Goal: Transaction & Acquisition: Purchase product/service

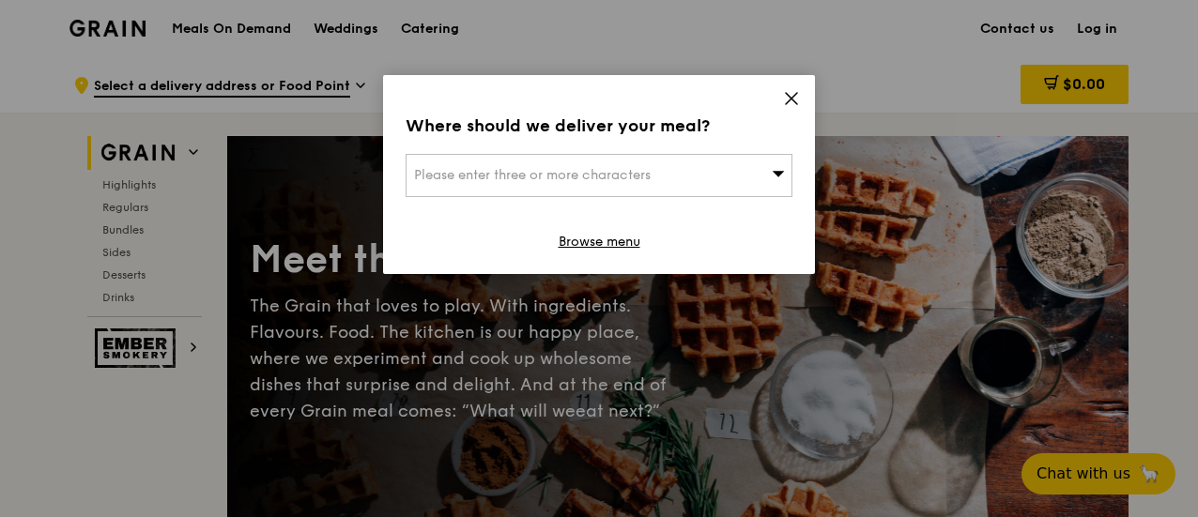
click at [788, 100] on icon at bounding box center [791, 98] width 11 height 11
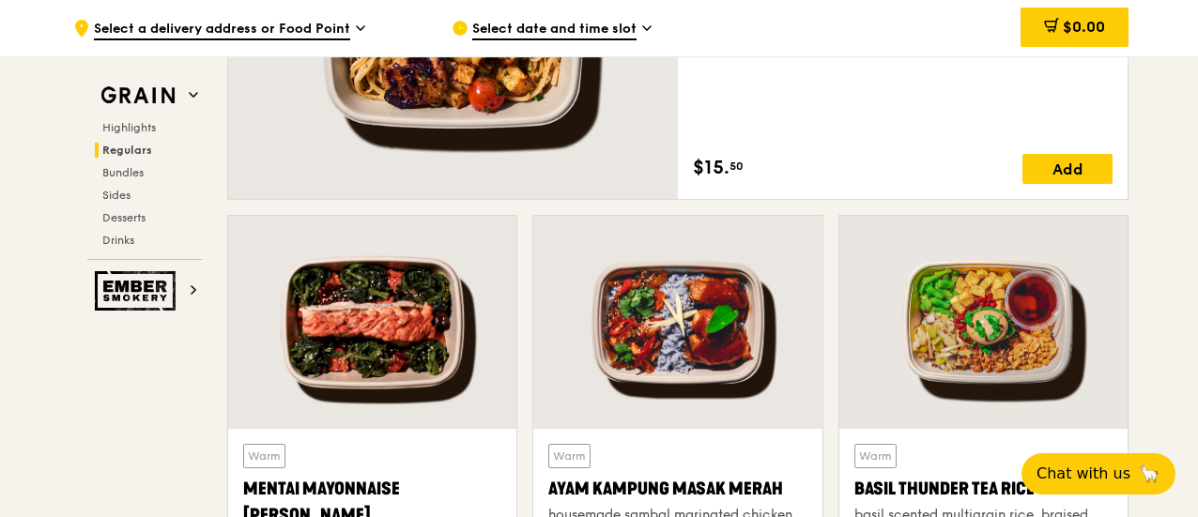
scroll to position [1689, 0]
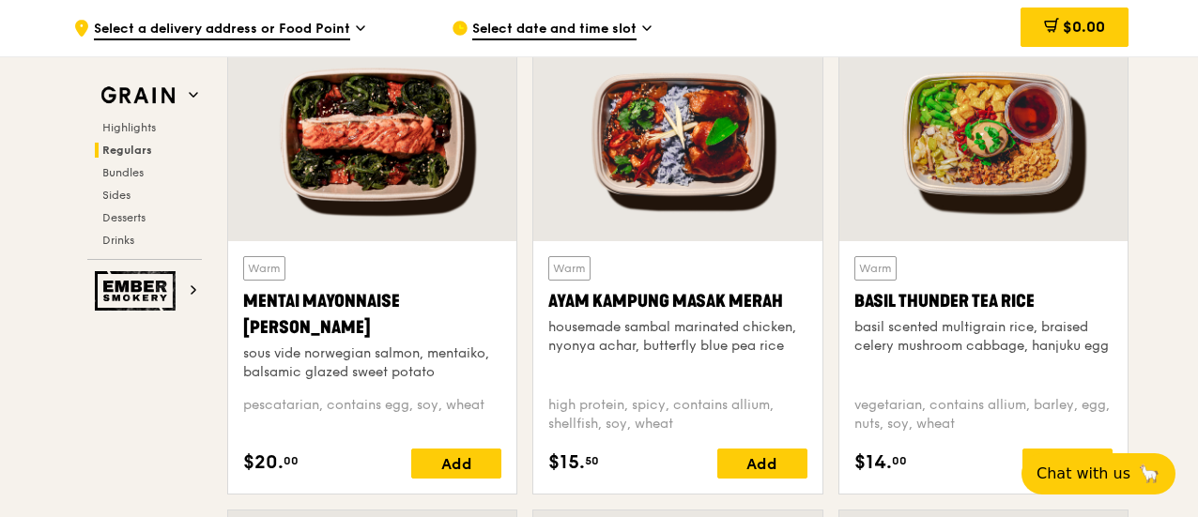
drag, startPoint x: 313, startPoint y: 328, endPoint x: 243, endPoint y: 301, distance: 75.1
click at [243, 301] on div "Mentai Mayonnaise [PERSON_NAME]" at bounding box center [372, 314] width 258 height 53
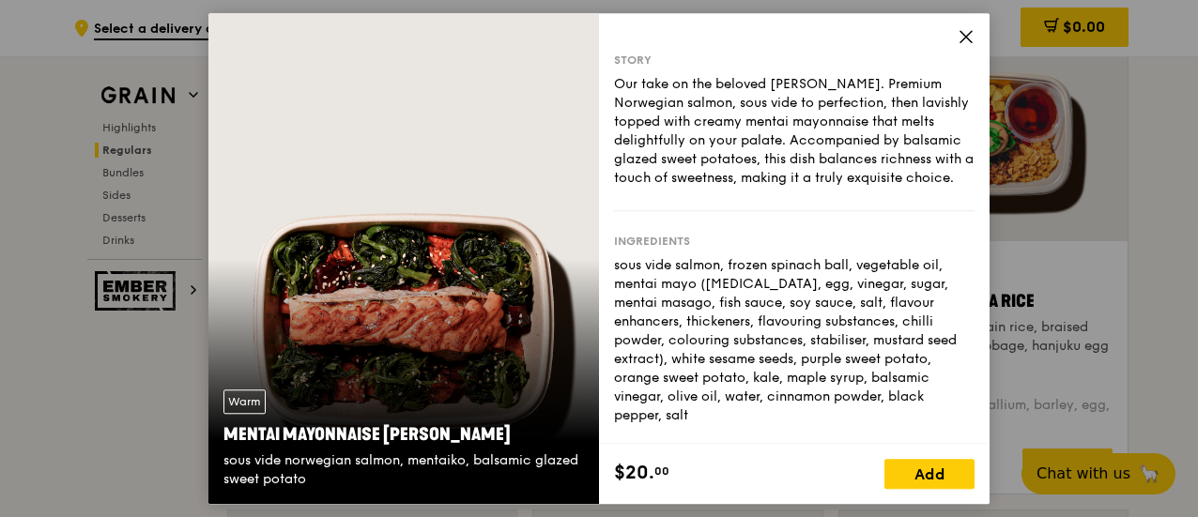
drag, startPoint x: 505, startPoint y: 433, endPoint x: 225, endPoint y: 425, distance: 279.8
click at [225, 425] on div "Mentai Mayonnaise [PERSON_NAME]" at bounding box center [403, 434] width 360 height 26
copy div "Mentai Mayonnaise [PERSON_NAME]"
click at [963, 33] on icon at bounding box center [965, 36] width 11 height 11
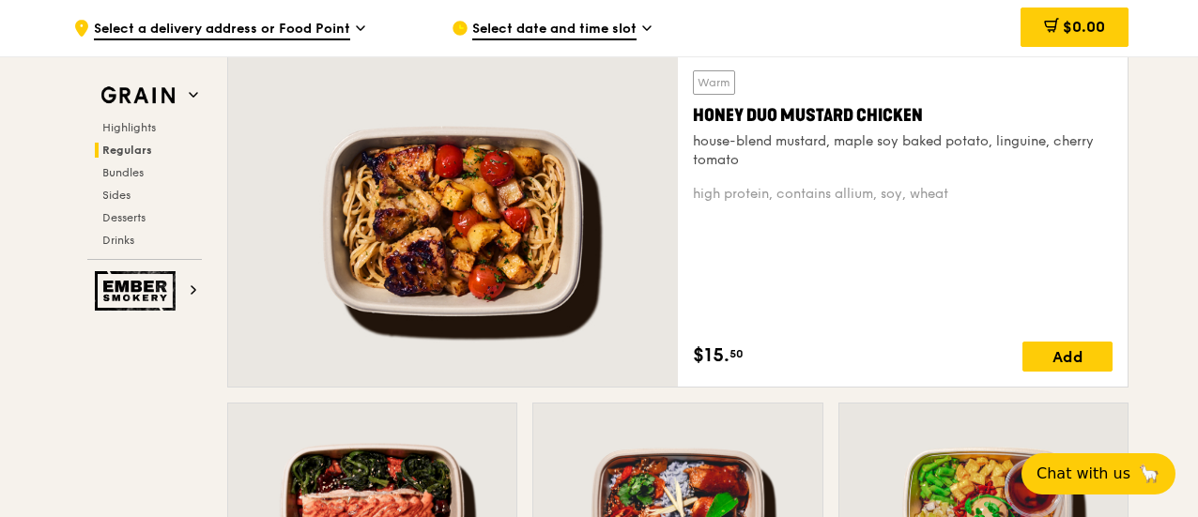
scroll to position [1220, 0]
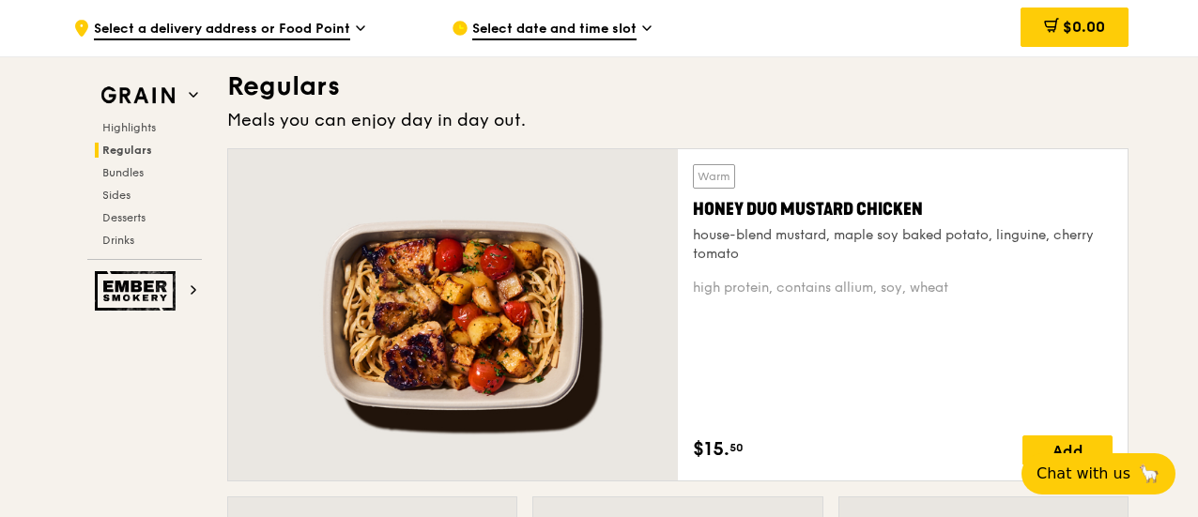
click at [779, 204] on div "Honey Duo Mustard Chicken" at bounding box center [903, 209] width 420 height 26
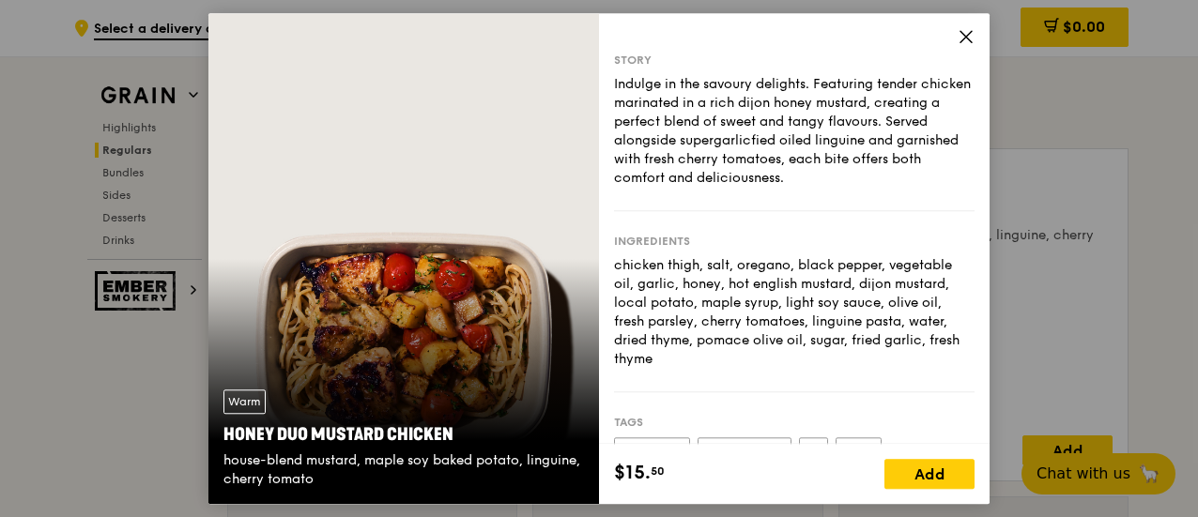
drag, startPoint x: 469, startPoint y: 437, endPoint x: 224, endPoint y: 437, distance: 244.9
click at [224, 437] on div "Honey Duo Mustard Chicken" at bounding box center [403, 434] width 360 height 26
copy div "Honey Duo Mustard Chicken"
click at [964, 32] on icon at bounding box center [965, 36] width 17 height 17
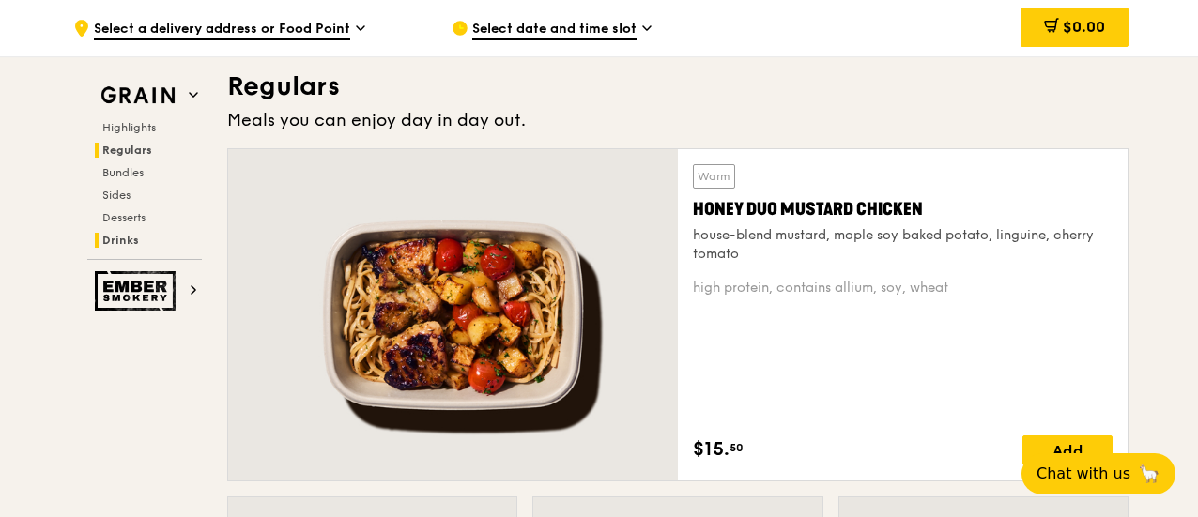
click at [122, 243] on span "Drinks" at bounding box center [120, 240] width 37 height 13
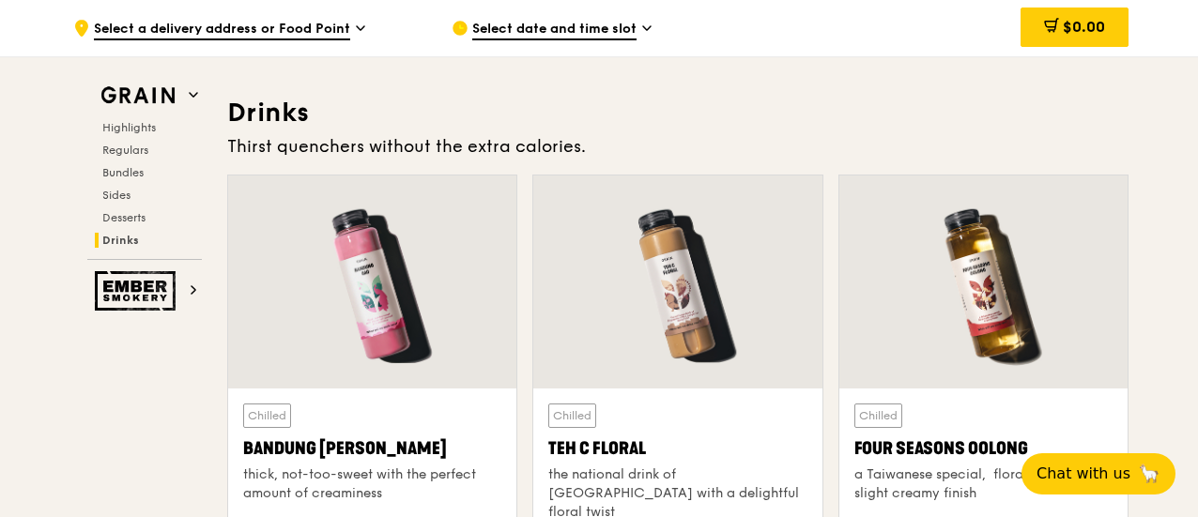
scroll to position [6461, 0]
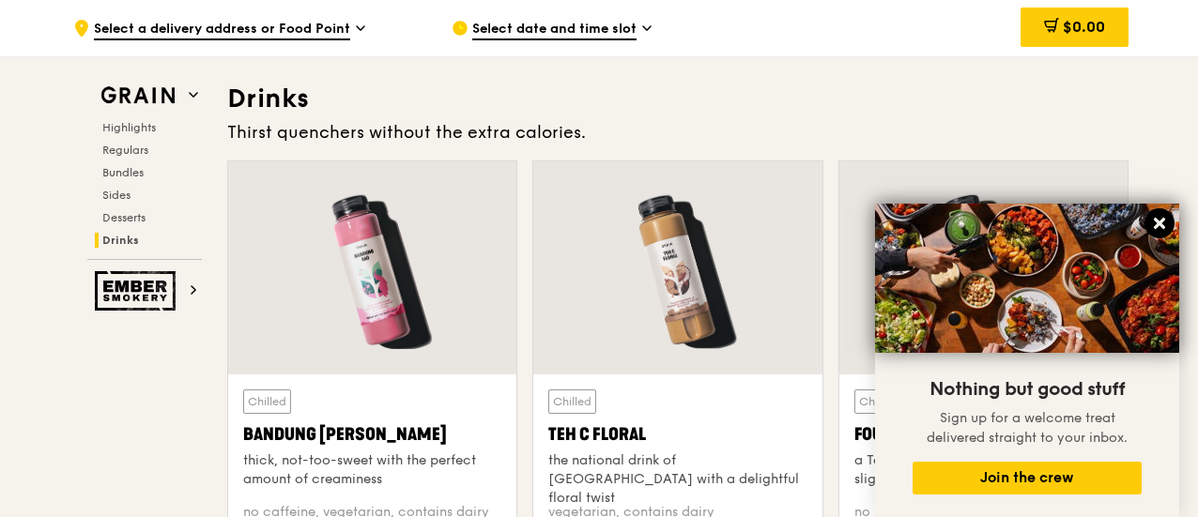
click at [1164, 228] on icon at bounding box center [1158, 223] width 11 height 11
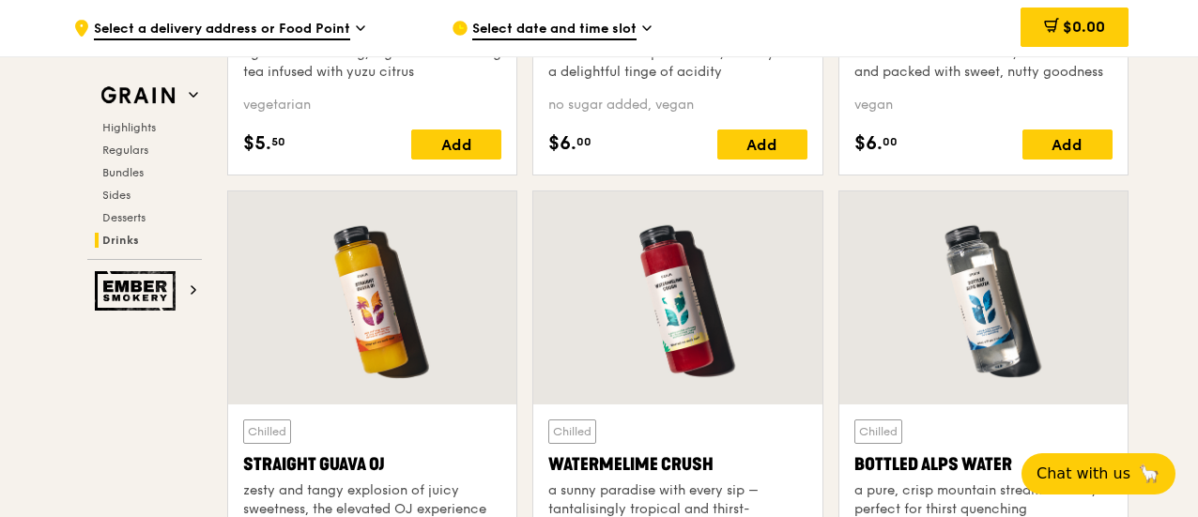
scroll to position [7118, 0]
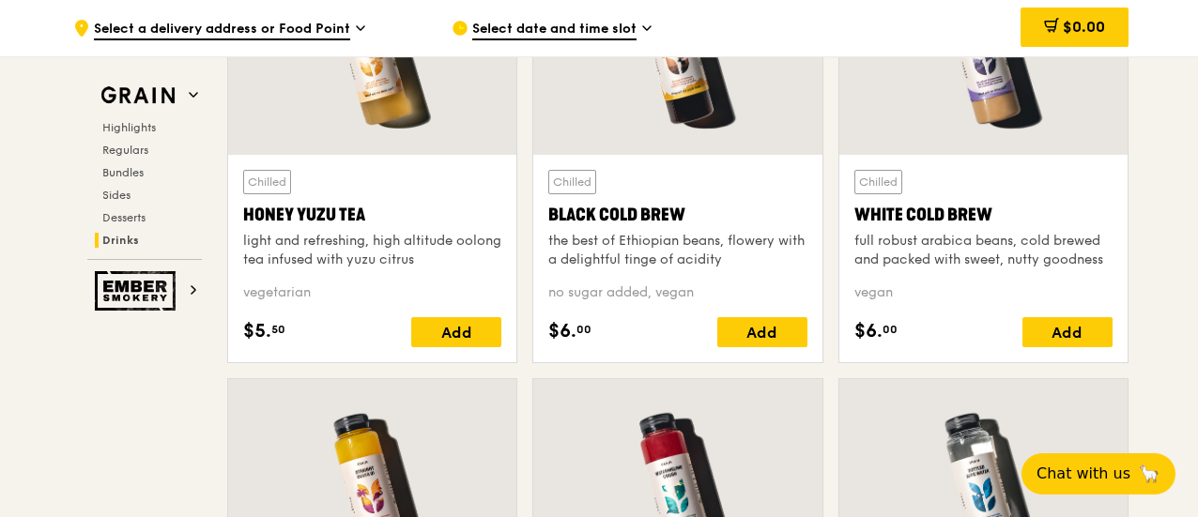
click at [393, 202] on div "Honey Yuzu Tea" at bounding box center [372, 215] width 258 height 26
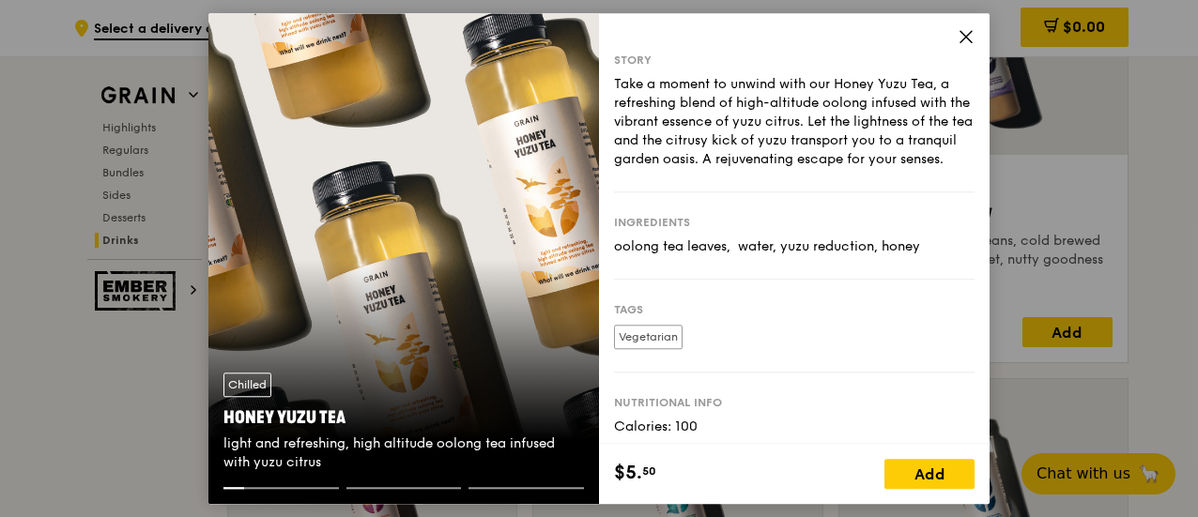
drag, startPoint x: 343, startPoint y: 416, endPoint x: 217, endPoint y: 416, distance: 126.7
click at [217, 416] on div "Chilled Honey Yuzu Tea light and refreshing, high altitude oolong tea infused w…" at bounding box center [403, 423] width 390 height 130
copy div "Honey Yuzu Tea"
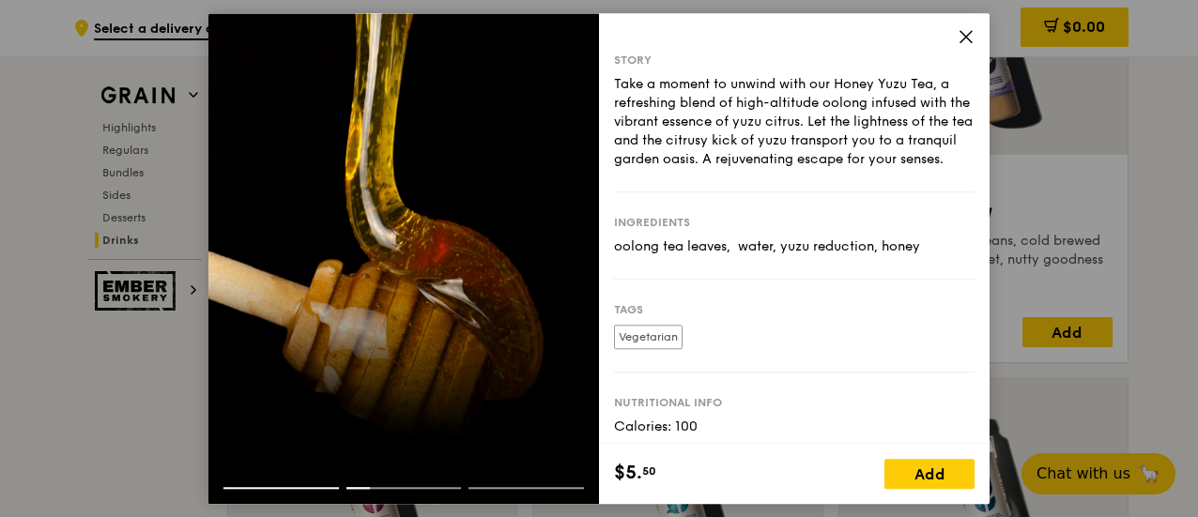
click at [963, 35] on icon at bounding box center [965, 36] width 17 height 17
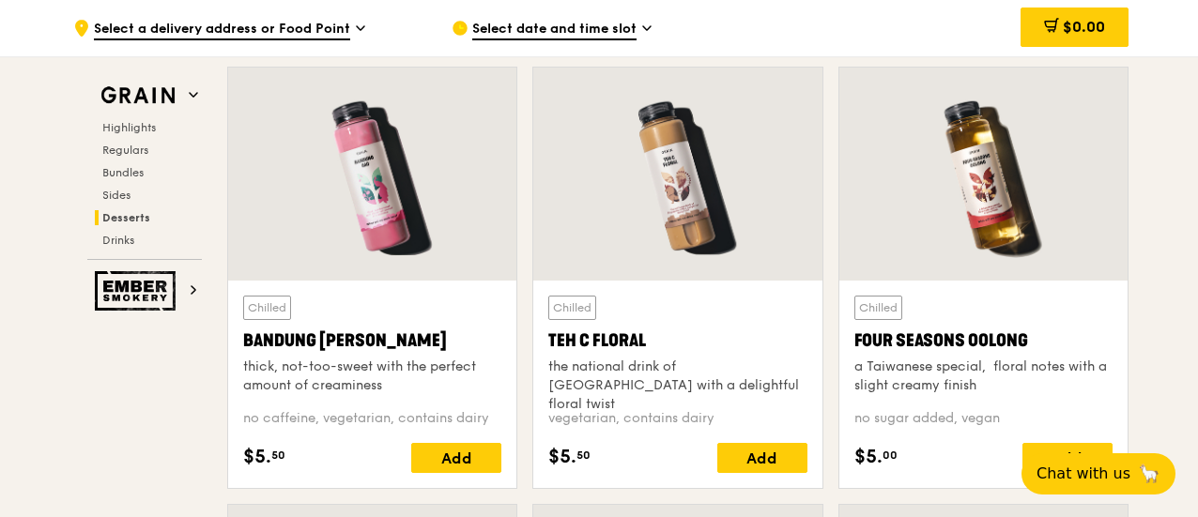
scroll to position [6368, 0]
